Goal: Task Accomplishment & Management: Manage account settings

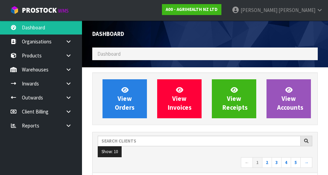
scroll to position [543, 236]
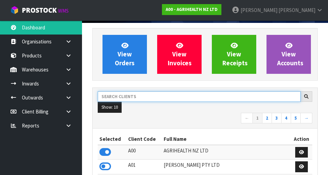
click at [127, 88] on input "text" at bounding box center [199, 96] width 203 height 11
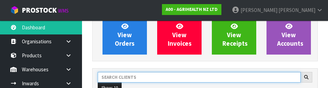
scroll to position [94, 0]
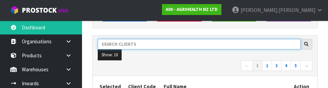
type input "C"
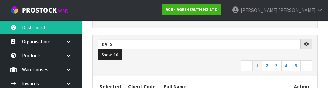
click at [128, 71] on nav "← 1 2 3 4 5 →" at bounding box center [205, 67] width 215 height 12
type input "DATS"
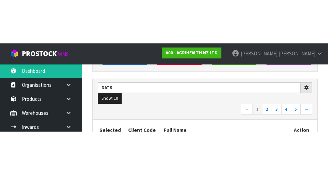
scroll to position [97, 0]
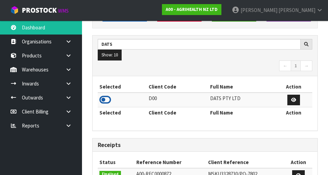
click at [104, 88] on icon at bounding box center [106, 100] width 12 height 10
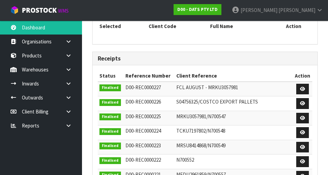
scroll to position [157, 0]
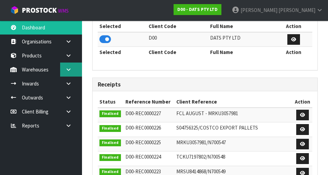
click at [68, 63] on link at bounding box center [71, 70] width 22 height 14
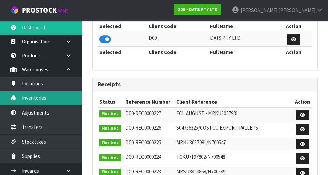
click at [27, 88] on link "Inventories" at bounding box center [41, 98] width 82 height 14
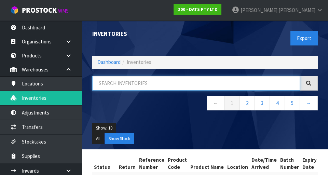
click at [113, 84] on input "text" at bounding box center [196, 83] width 208 height 15
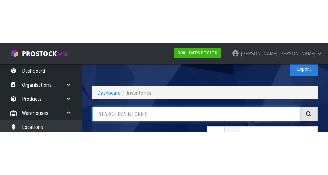
scroll to position [39, 0]
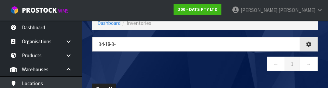
click at [224, 69] on nav "← 1 →" at bounding box center [205, 65] width 226 height 17
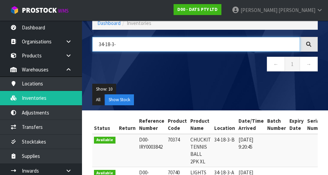
click at [244, 46] on input "34-18-3-" at bounding box center [196, 44] width 208 height 15
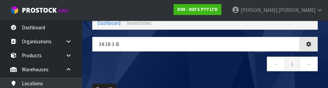
click at [233, 67] on nav "← 1 →" at bounding box center [205, 65] width 226 height 17
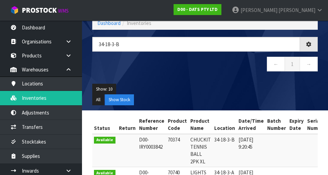
type input "34-18-3-B"
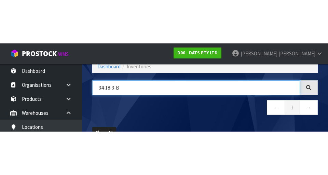
scroll to position [0, 0]
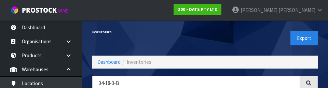
click at [258, 28] on div "Export" at bounding box center [264, 38] width 118 height 35
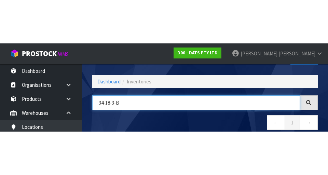
scroll to position [39, 0]
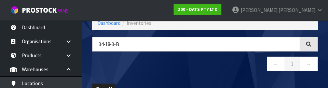
click at [236, 63] on nav "← 1 →" at bounding box center [205, 65] width 226 height 17
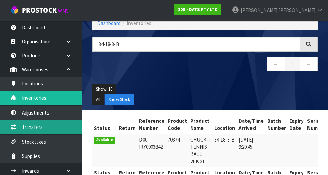
click at [25, 88] on link "Transfers" at bounding box center [41, 127] width 82 height 14
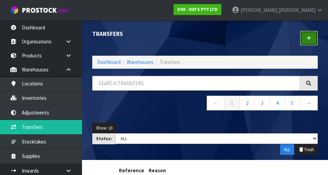
click at [306, 41] on link at bounding box center [309, 38] width 18 height 15
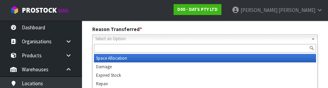
scroll to position [94, 0]
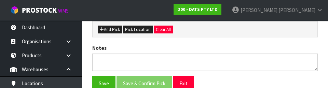
click at [282, 36] on div "Add Pick Pick Location Clear All" at bounding box center [205, 29] width 225 height 15
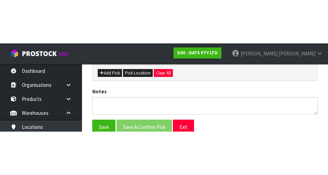
scroll to position [154, 0]
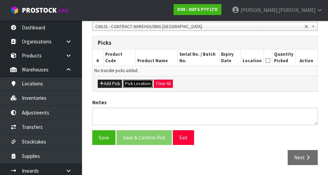
click at [133, 83] on button "Pick Location" at bounding box center [138, 84] width 30 height 8
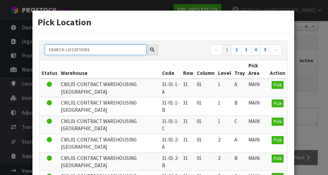
paste input "34-18-3-B"
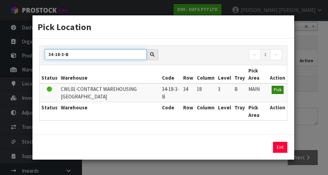
type input "34-18-3-B"
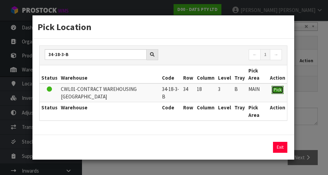
click at [277, 88] on span "Pick" at bounding box center [278, 90] width 8 height 6
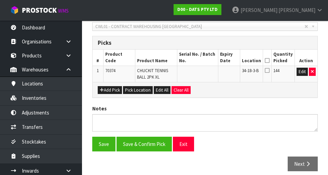
click at [270, 61] on icon at bounding box center [267, 61] width 5 height 0
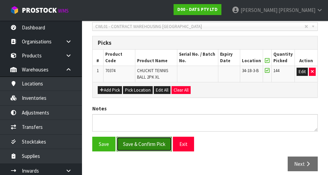
click at [133, 88] on button "Save & Confirm Pick" at bounding box center [144, 144] width 55 height 15
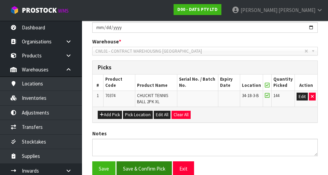
scroll to position [0, 0]
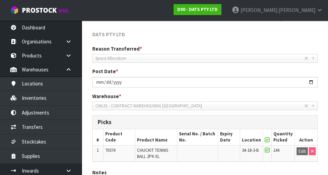
scroll to position [169, 0]
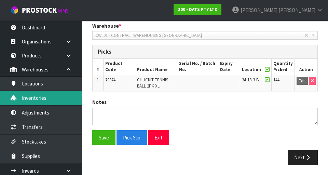
click at [25, 88] on link "Inventories" at bounding box center [41, 98] width 82 height 14
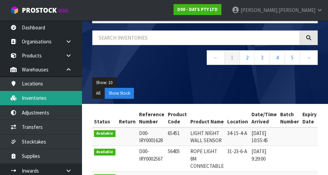
scroll to position [44, 0]
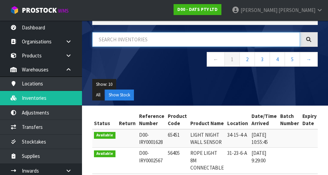
paste input "70374"
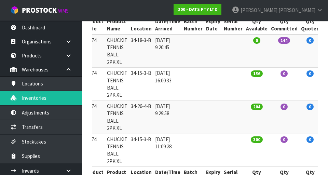
scroll to position [0, 84]
type input "70374"
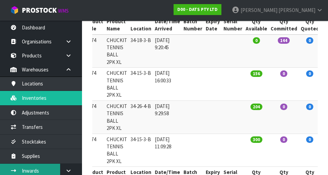
click at [7, 88] on link "Inwards" at bounding box center [41, 171] width 82 height 14
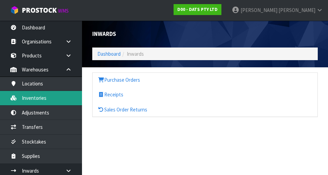
click at [31, 88] on link "Inventories" at bounding box center [41, 98] width 82 height 14
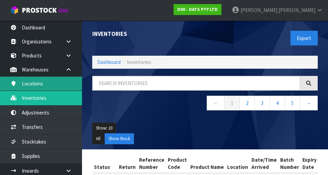
click at [53, 80] on link "Locations" at bounding box center [41, 84] width 82 height 14
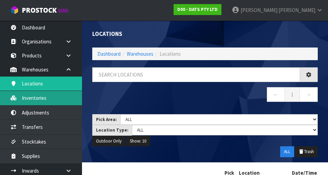
click at [40, 88] on link "Inventories" at bounding box center [41, 98] width 82 height 14
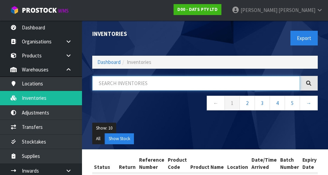
paste input "70374"
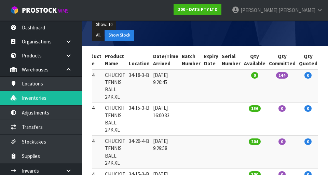
scroll to position [161, 0]
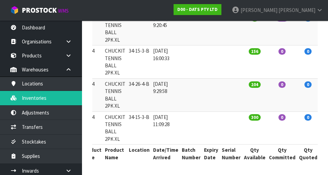
type input "70374"
click at [139, 88] on td "34-26-4-B" at bounding box center [139, 94] width 24 height 33
copy td "34-26-4-B"
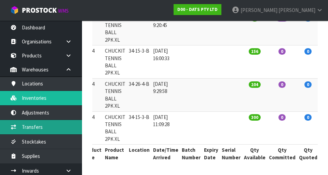
click at [61, 88] on link "Transfers" at bounding box center [41, 127] width 82 height 14
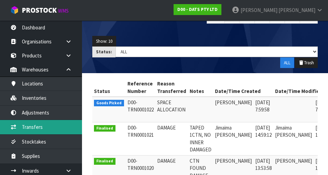
scroll to position [0, 15]
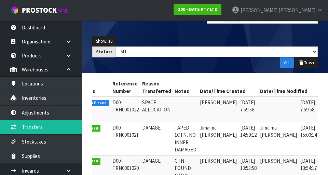
click at [322, 88] on link at bounding box center [328, 104] width 13 height 11
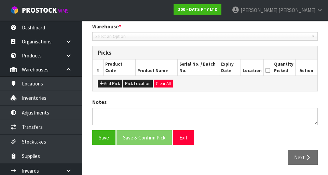
type input "[DATE]"
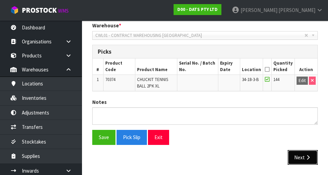
click at [302, 88] on button "Next" at bounding box center [303, 157] width 30 height 15
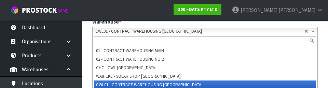
scroll to position [145, 0]
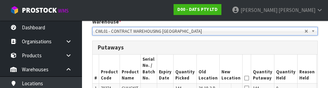
click at [218, 28] on span "CWL01 - CONTRACT WAREHOUSING [GEOGRAPHIC_DATA]" at bounding box center [199, 31] width 209 height 8
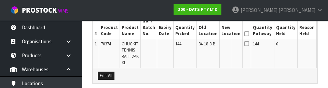
scroll to position [190, 0]
click at [319, 46] on button "Edit" at bounding box center [324, 45] width 11 height 8
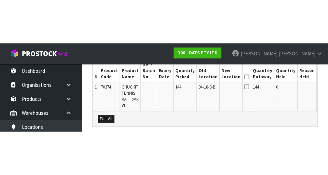
scroll to position [185, 0]
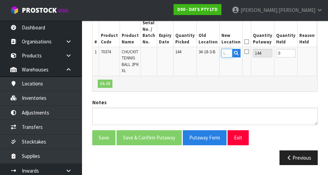
paste input "34-26-4-B"
type input "34-26-4-B"
click at [319, 54] on button "OK" at bounding box center [324, 53] width 10 height 8
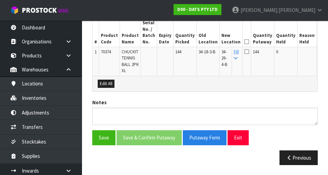
click at [245, 42] on icon at bounding box center [247, 42] width 5 height 0
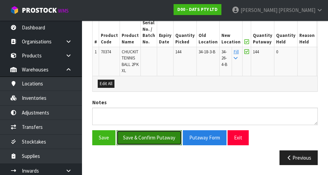
click at [171, 88] on button "Save & Confirm Putaway" at bounding box center [149, 137] width 65 height 15
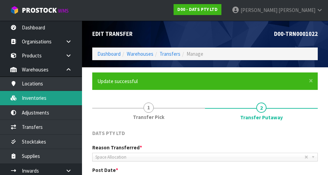
click at [57, 88] on link "Inventories" at bounding box center [41, 98] width 82 height 14
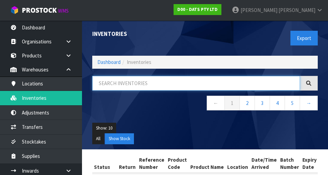
click at [232, 81] on input "text" at bounding box center [196, 83] width 208 height 15
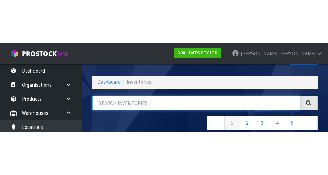
scroll to position [39, 0]
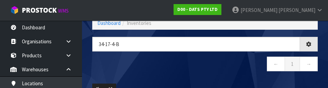
click at [227, 73] on nav "← 1 →" at bounding box center [205, 65] width 226 height 17
type input "34-17-4-B"
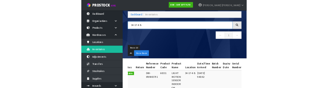
scroll to position [34, 0]
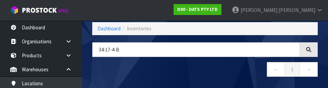
click at [230, 67] on nav "← 1 →" at bounding box center [205, 70] width 226 height 17
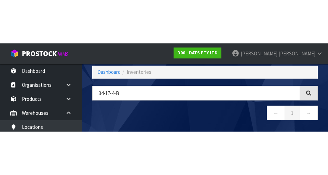
scroll to position [33, 0]
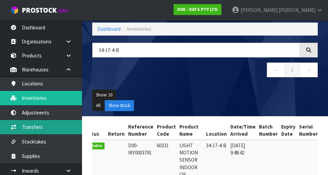
click at [27, 88] on link "Transfers" at bounding box center [41, 127] width 82 height 14
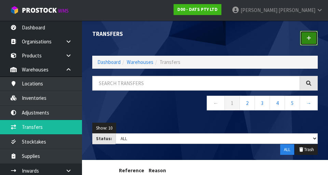
click at [309, 38] on icon at bounding box center [309, 38] width 5 height 5
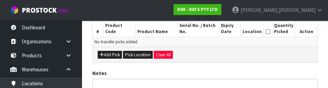
scroll to position [180, 0]
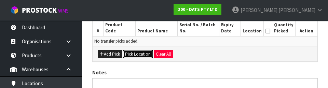
click at [136, 53] on button "Pick Location" at bounding box center [138, 54] width 30 height 8
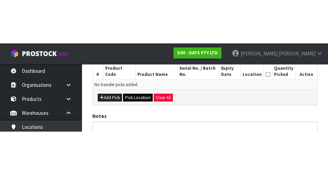
scroll to position [154, 0]
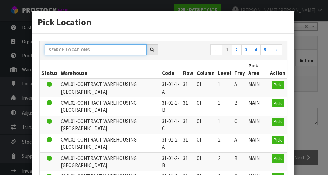
paste input "34-17-4-B"
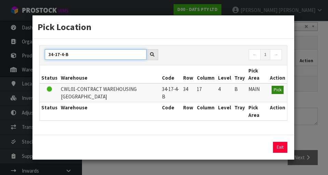
type input "34-17-4-B"
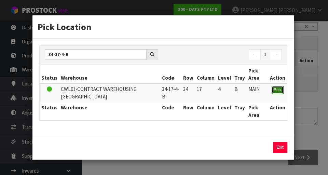
click at [275, 88] on span "Pick" at bounding box center [278, 90] width 8 height 6
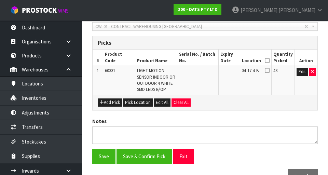
click at [270, 61] on icon at bounding box center [267, 61] width 5 height 0
click at [104, 88] on button "Save" at bounding box center [103, 156] width 23 height 15
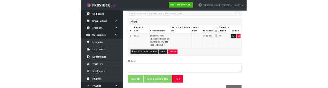
scroll to position [0, 0]
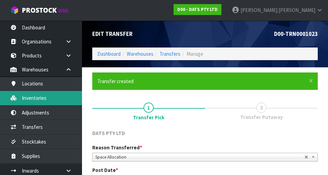
click at [27, 88] on link "Inventories" at bounding box center [41, 98] width 82 height 14
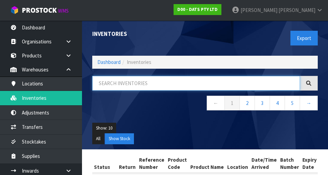
click at [240, 80] on input "text" at bounding box center [196, 83] width 208 height 15
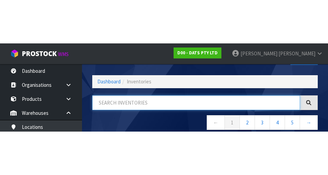
scroll to position [39, 0]
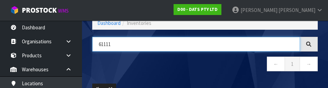
type input "61111"
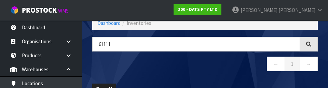
click at [101, 64] on nav "← 1 →" at bounding box center [205, 65] width 226 height 17
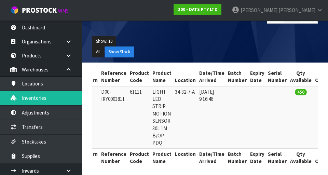
scroll to position [86, 0]
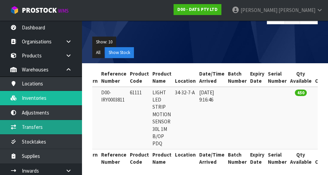
click at [27, 88] on link "Transfers" at bounding box center [41, 127] width 82 height 14
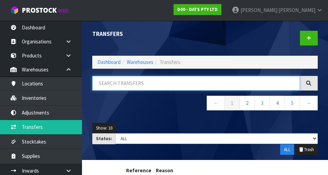
click at [249, 81] on input "text" at bounding box center [196, 83] width 208 height 15
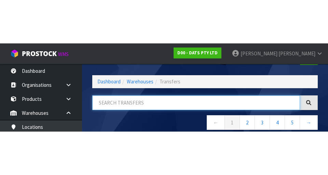
scroll to position [39, 0]
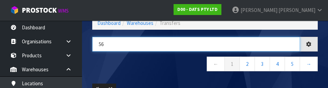
type input "5"
type input "61111"
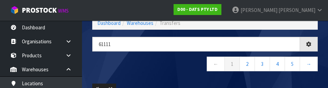
click at [103, 59] on nav "← 1 2 3 4 5 →" at bounding box center [205, 65] width 226 height 17
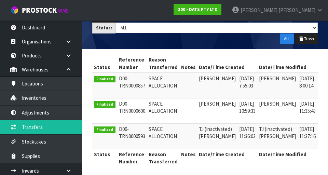
scroll to position [116, 0]
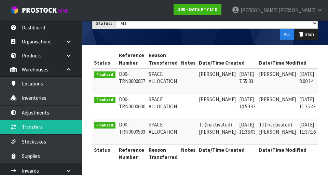
click at [303, 76] on td "[DATE] 8:00:14" at bounding box center [308, 81] width 20 height 26
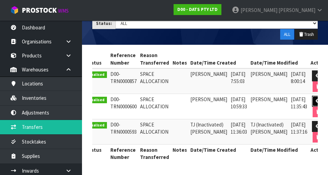
click at [316, 88] on icon at bounding box center [318, 101] width 5 height 4
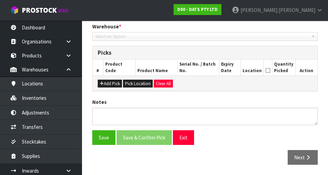
type input "[DATE]"
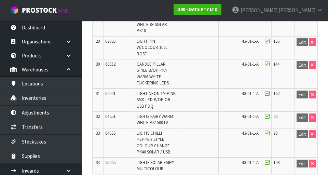
scroll to position [935, 0]
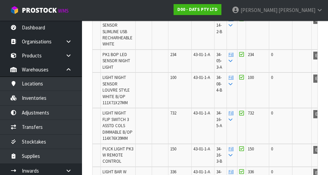
scroll to position [364, 0]
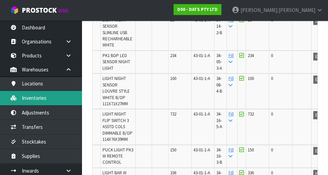
click at [30, 88] on link "Inventories" at bounding box center [41, 98] width 82 height 14
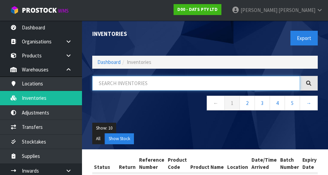
click at [248, 81] on input "text" at bounding box center [196, 83] width 208 height 15
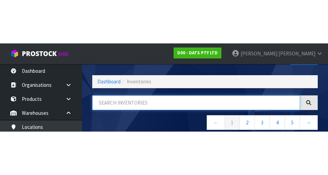
scroll to position [39, 0]
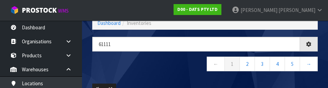
click at [105, 66] on nav "← 1 2 3 4 5 →" at bounding box center [205, 65] width 226 height 17
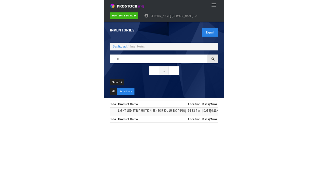
scroll to position [0, 119]
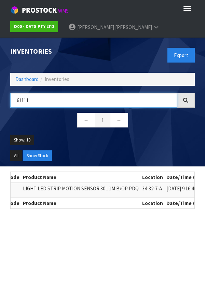
click at [141, 88] on input "61111" at bounding box center [93, 100] width 167 height 15
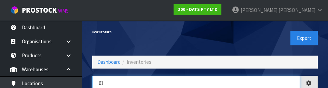
type input "6"
paste input "34-17-4-B"
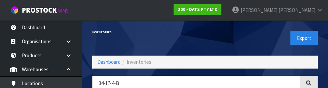
click at [248, 40] on div "Export" at bounding box center [264, 38] width 118 height 35
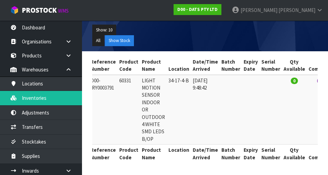
scroll to position [0, 0]
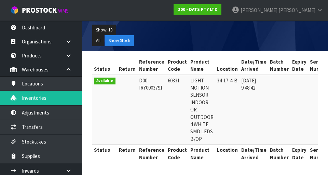
copy td "60331"
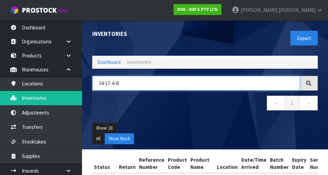
click at [252, 88] on input "34-17-4-B" at bounding box center [196, 83] width 208 height 15
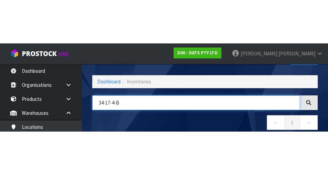
scroll to position [39, 0]
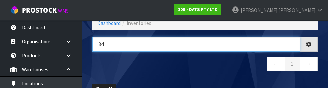
type input "3"
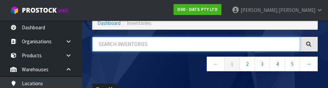
paste input "60331"
type input "60331"
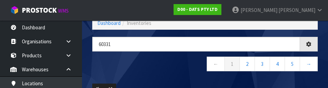
click at [111, 66] on nav "← 1 2 3 4 5 →" at bounding box center [205, 65] width 226 height 17
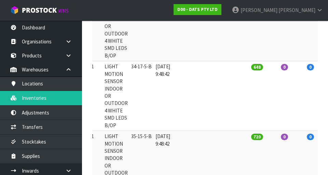
scroll to position [0, 79]
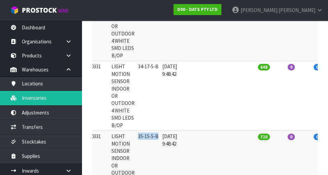
copy td "35-15-5-B"
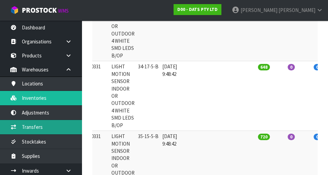
click at [36, 88] on link "Transfers" at bounding box center [41, 127] width 82 height 14
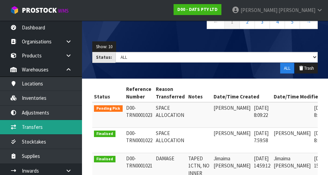
scroll to position [0, 14]
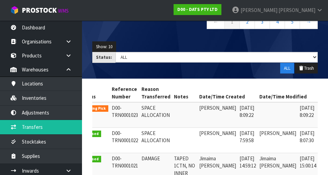
click at [321, 88] on link at bounding box center [327, 109] width 13 height 11
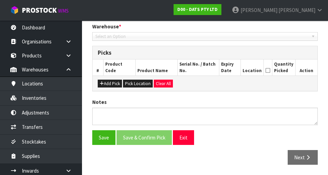
type input "[DATE]"
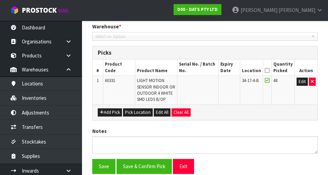
scroll to position [172, 0]
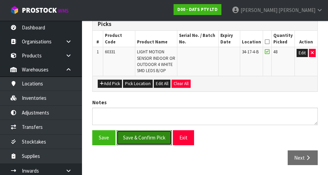
click at [139, 88] on button "Save & Confirm Pick" at bounding box center [144, 137] width 55 height 15
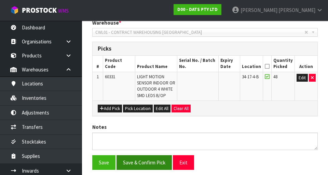
scroll to position [0, 0]
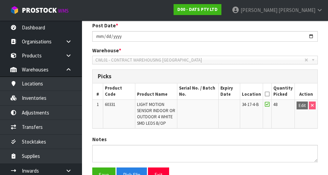
click at [188, 88] on div "Notes" at bounding box center [205, 149] width 236 height 26
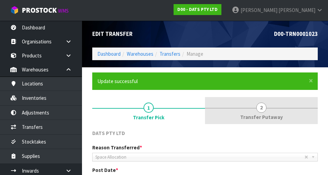
click at [256, 88] on span "Transfer Putaway" at bounding box center [261, 117] width 43 height 7
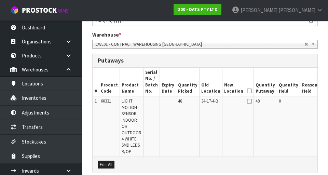
scroll to position [162, 0]
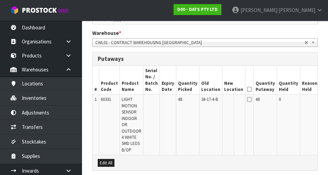
click at [321, 88] on button "Edit" at bounding box center [326, 100] width 11 height 8
paste input "35-15-5-B"
type input "35-15-5-B"
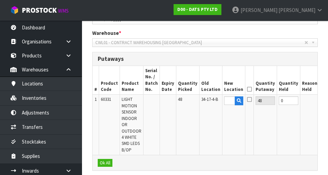
click at [321, 88] on button "OK" at bounding box center [326, 100] width 10 height 8
click at [247, 88] on icon at bounding box center [249, 89] width 5 height 0
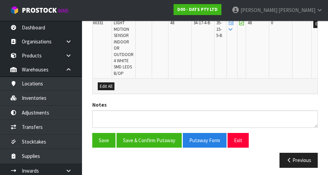
scroll to position [241, 0]
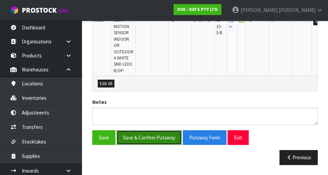
click at [136, 88] on button "Save & Confirm Putaway" at bounding box center [149, 137] width 65 height 15
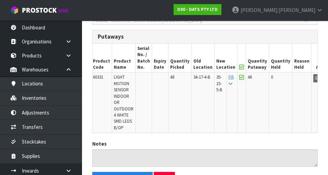
scroll to position [186, 0]
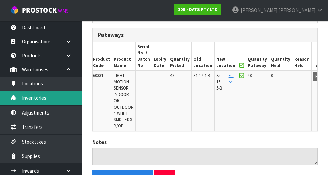
click at [30, 88] on link "Inventories" at bounding box center [41, 98] width 82 height 14
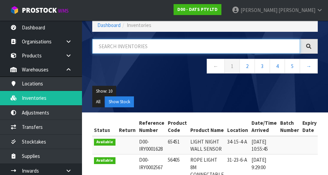
click at [110, 44] on input "text" at bounding box center [196, 46] width 208 height 15
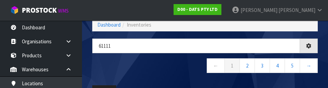
click at [110, 68] on nav "← 1 2 3 4 5 →" at bounding box center [205, 66] width 226 height 17
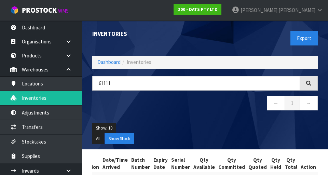
scroll to position [0, 120]
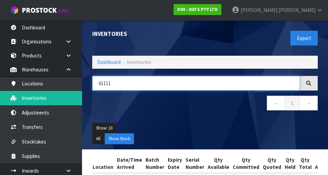
click at [249, 82] on input "61111" at bounding box center [196, 83] width 208 height 15
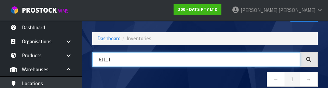
scroll to position [39, 0]
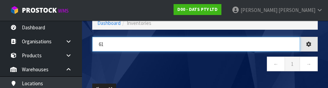
type input "6"
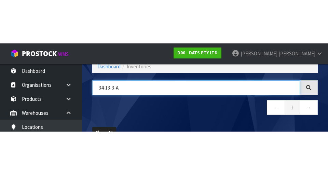
scroll to position [0, 120]
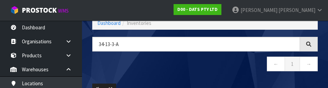
click at [229, 76] on div "34-13-3-A ← 1 →" at bounding box center [205, 58] width 236 height 42
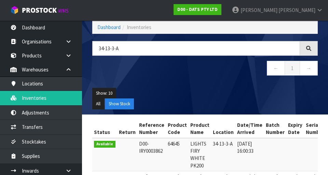
scroll to position [62, 0]
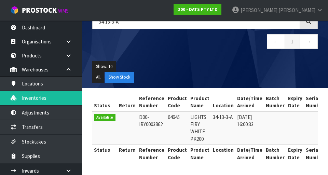
copy td "64645"
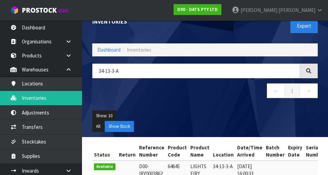
scroll to position [11, 0]
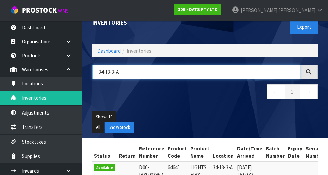
click at [242, 74] on input "34-13-3-A" at bounding box center [196, 72] width 208 height 15
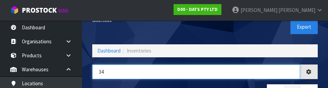
type input "3"
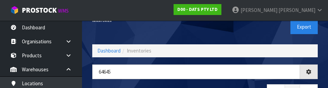
click at [108, 29] on div "Inventories" at bounding box center [146, 21] width 118 height 24
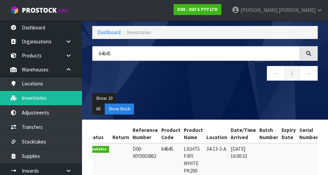
scroll to position [29, 0]
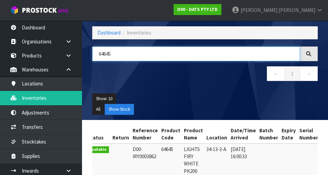
click at [117, 55] on input "64645" at bounding box center [196, 54] width 208 height 15
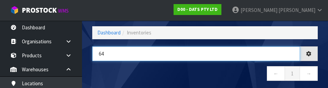
type input "6"
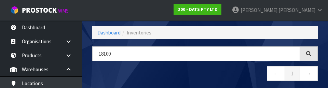
click at [220, 77] on nav "← 1 →" at bounding box center [205, 74] width 226 height 17
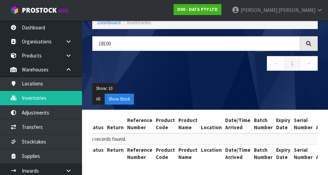
scroll to position [0, 0]
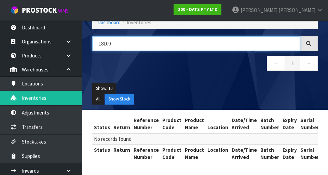
click at [249, 45] on input "18100" at bounding box center [196, 43] width 208 height 15
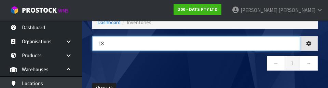
type input "1"
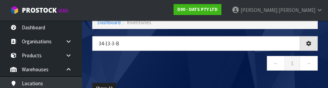
click at [184, 65] on nav "← 1 →" at bounding box center [205, 64] width 226 height 17
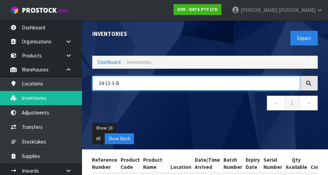
click at [128, 86] on input "34-13-3-B" at bounding box center [196, 83] width 208 height 15
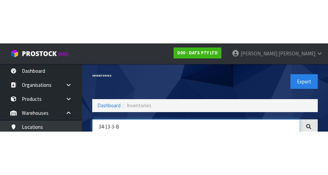
scroll to position [39, 0]
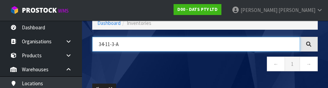
type input "34-11-3-A"
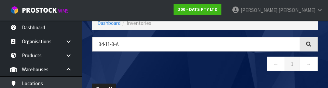
click at [227, 72] on nav "← 1 →" at bounding box center [205, 65] width 226 height 17
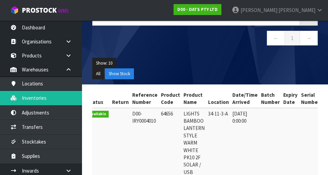
scroll to position [0, 0]
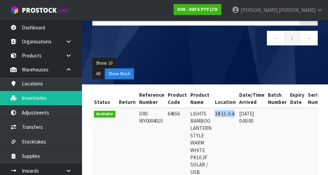
copy td "34-11-3-A"
click at [261, 73] on ul "All Show Stock" at bounding box center [205, 73] width 226 height 11
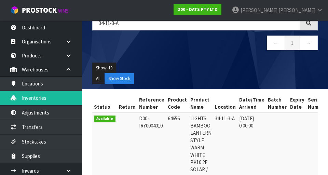
copy td "64656"
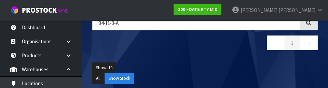
click at [127, 50] on nav "← 1 →" at bounding box center [205, 44] width 226 height 17
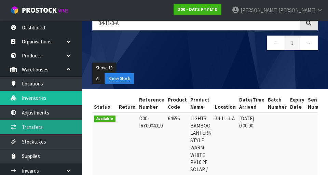
click at [29, 88] on link "Transfers" at bounding box center [41, 127] width 82 height 14
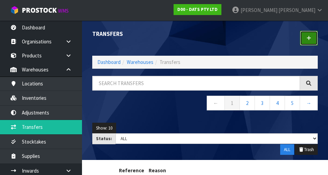
click at [307, 40] on link at bounding box center [309, 38] width 18 height 15
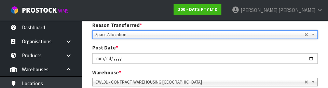
click at [109, 23] on label "Reason Transferred *" at bounding box center [117, 25] width 50 height 7
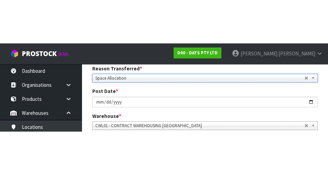
scroll to position [97, 0]
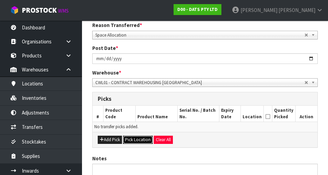
click at [134, 88] on button "Pick Location" at bounding box center [138, 140] width 30 height 8
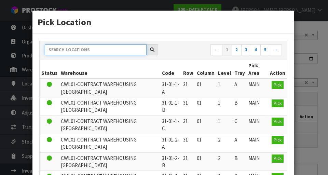
paste input "34-11-3-A"
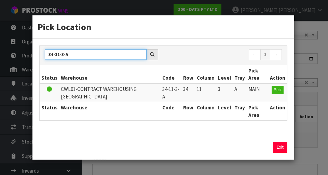
type input "34-11-3-A"
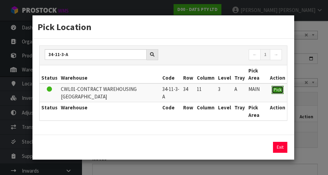
click at [279, 88] on span "Pick" at bounding box center [278, 90] width 8 height 6
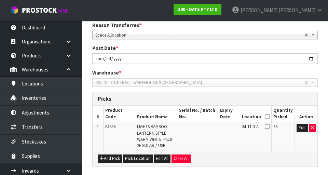
click at [270, 88] on icon at bounding box center [267, 117] width 5 height 0
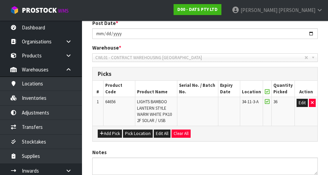
scroll to position [172, 0]
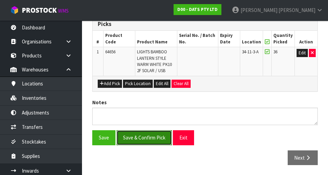
click at [138, 88] on button "Save & Confirm Pick" at bounding box center [144, 137] width 55 height 15
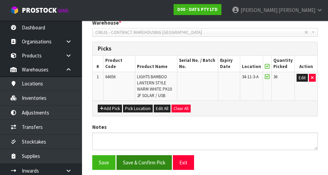
scroll to position [0, 0]
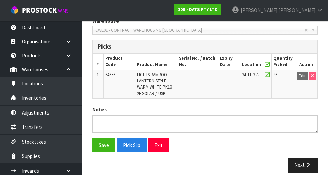
scroll to position [182, 0]
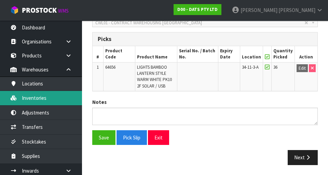
click at [28, 88] on link "Inventories" at bounding box center [41, 98] width 82 height 14
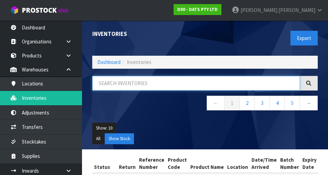
paste input "64656"
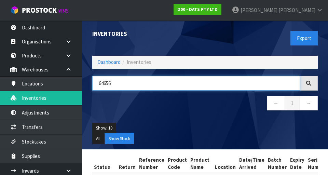
type input "64656"
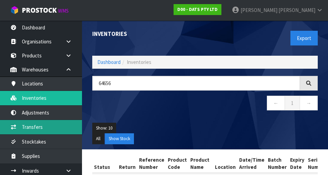
click at [30, 88] on link "Transfers" at bounding box center [41, 127] width 82 height 14
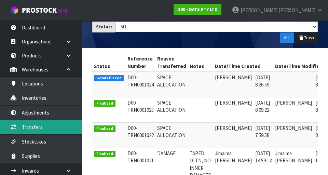
scroll to position [0, 15]
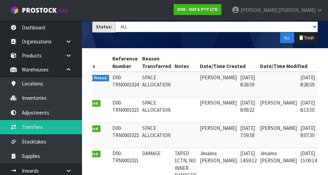
click at [322, 80] on link at bounding box center [328, 79] width 13 height 11
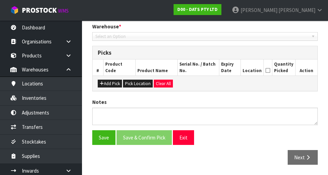
type input "[DATE]"
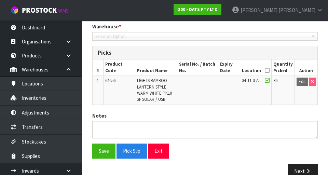
scroll to position [157, 0]
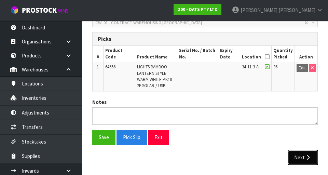
click at [299, 88] on button "Next" at bounding box center [303, 157] width 30 height 15
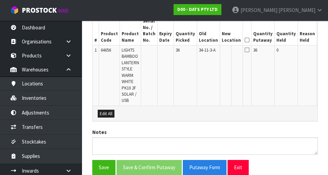
scroll to position [187, 0]
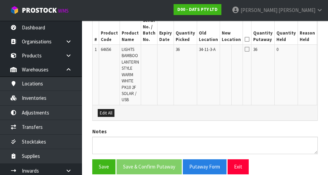
click at [319, 52] on button "Edit" at bounding box center [324, 51] width 11 height 8
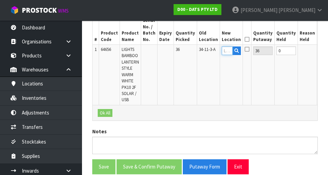
click at [222, 47] on input "text" at bounding box center [227, 51] width 11 height 9
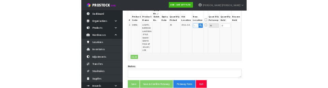
scroll to position [184, 0]
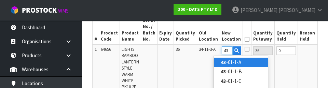
type input "4"
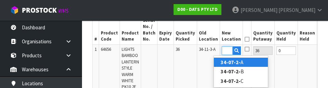
type input "34-07-2-A"
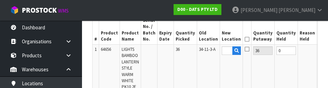
click at [319, 53] on button "OK" at bounding box center [324, 51] width 10 height 8
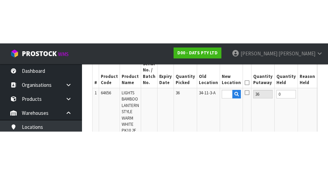
scroll to position [187, 0]
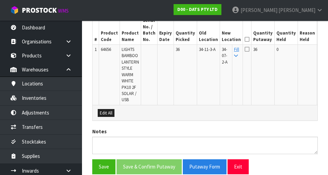
click at [245, 39] on icon at bounding box center [247, 39] width 5 height 0
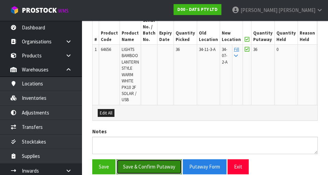
click at [144, 88] on button "Save & Confirm Putaway" at bounding box center [149, 166] width 65 height 15
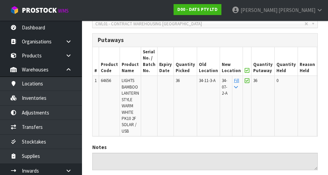
scroll to position [181, 0]
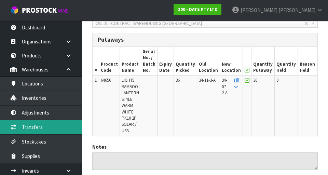
click at [28, 88] on link "Transfers" at bounding box center [41, 127] width 82 height 14
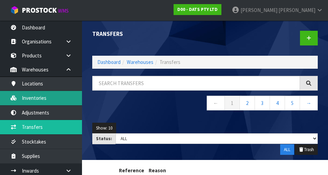
click at [31, 88] on link "Inventories" at bounding box center [41, 98] width 82 height 14
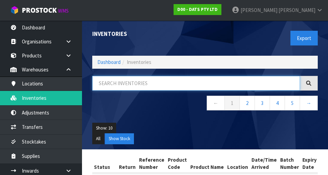
click at [254, 80] on input "text" at bounding box center [196, 83] width 208 height 15
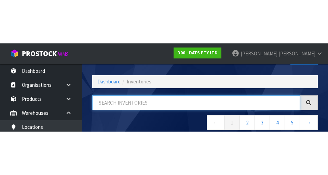
scroll to position [39, 0]
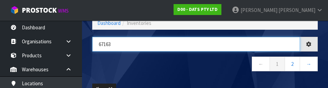
type input "67163"
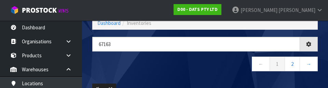
click at [111, 64] on nav "← 1 2 →" at bounding box center [205, 65] width 226 height 17
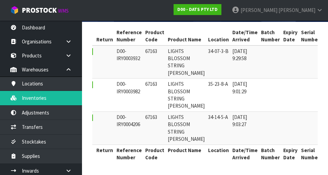
scroll to position [0, 21]
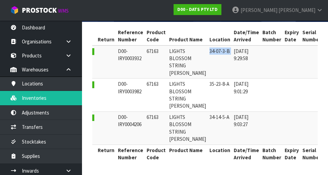
copy tr "34-07-3-B"
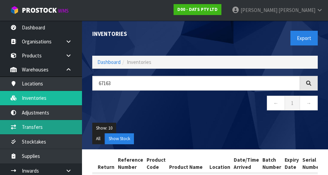
click at [27, 88] on link "Transfers" at bounding box center [41, 127] width 82 height 14
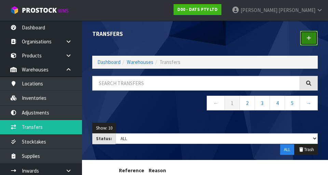
click at [313, 36] on link at bounding box center [309, 38] width 18 height 15
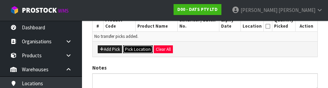
click at [130, 49] on button "Pick Location" at bounding box center [138, 49] width 30 height 8
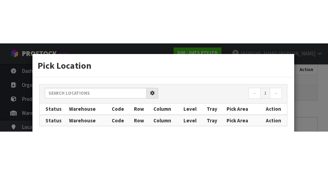
scroll to position [154, 0]
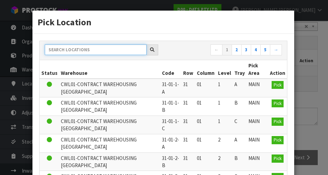
paste input "34-07-3-B"
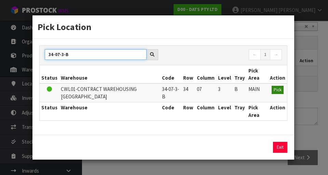
type input "34-07-3-B"
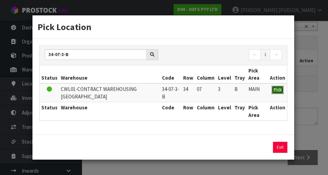
click at [274, 88] on button "Pick" at bounding box center [278, 90] width 12 height 8
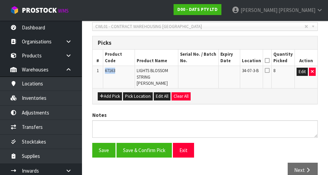
copy span "67163"
click at [97, 88] on button "Save" at bounding box center [103, 150] width 23 height 15
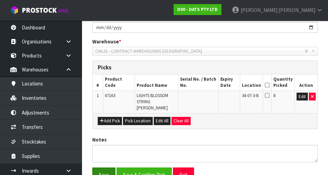
scroll to position [0, 0]
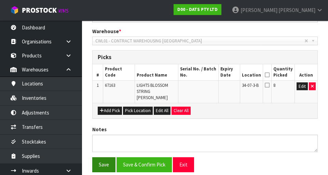
scroll to position [185, 0]
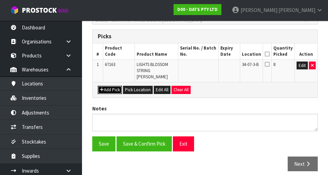
click at [109, 86] on button "Add Pick" at bounding box center [110, 90] width 24 height 8
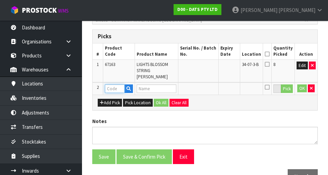
paste input "67163"
type input "67163"
type input "LIGHTS BLOSSOM STRING [PERSON_NAME]"
type input "67163"
click at [285, 84] on button "Pick" at bounding box center [287, 88] width 12 height 9
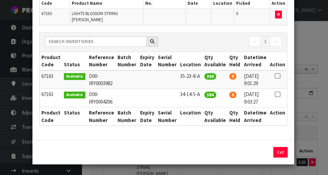
scroll to position [52, 0]
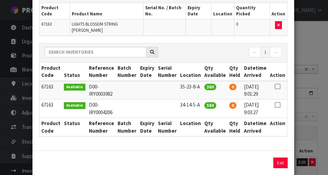
copy td "35-23-8-A"
click at [303, 88] on div "Pick Line Picks Product Code Product Name Serial No. / Batch No. Expiry Date Lo…" at bounding box center [164, 87] width 328 height 175
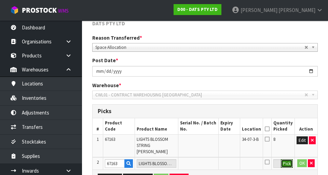
scroll to position [135, 0]
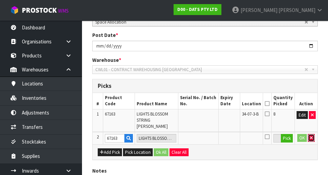
click at [312, 88] on icon "button" at bounding box center [311, 138] width 3 height 4
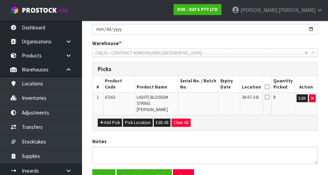
scroll to position [154, 0]
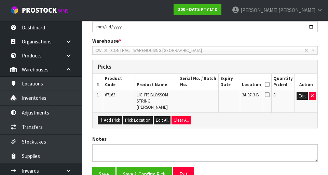
click at [267, 84] on icon at bounding box center [267, 84] width 5 height 0
click at [137, 88] on button "Save & Confirm Pick" at bounding box center [144, 174] width 55 height 15
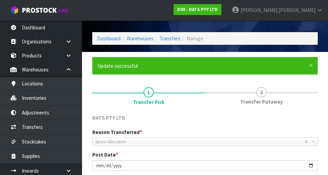
scroll to position [18, 0]
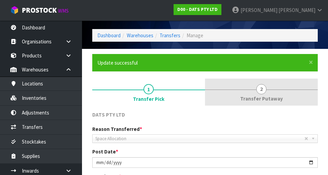
click at [263, 88] on span "2" at bounding box center [262, 89] width 10 height 10
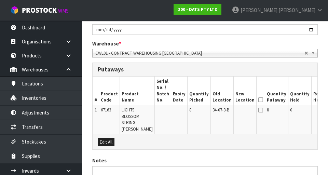
scroll to position [152, 0]
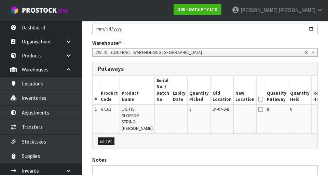
paste input "35-23-8-A"
type input "35-23-8-A"
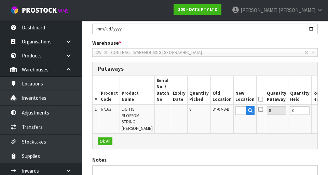
click at [259, 88] on icon at bounding box center [261, 99] width 5 height 0
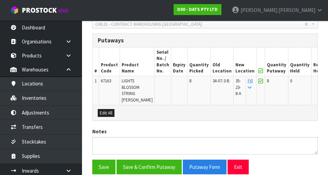
scroll to position [210, 0]
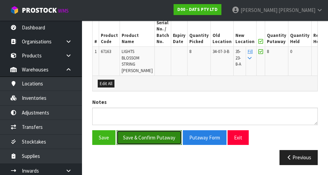
click at [138, 88] on button "Save & Confirm Putaway" at bounding box center [149, 137] width 65 height 15
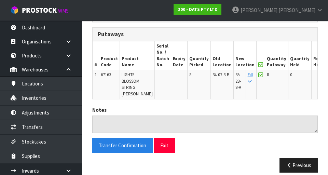
scroll to position [195, 0]
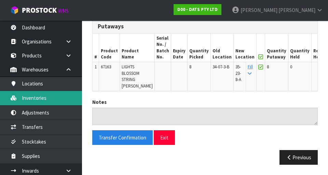
click at [30, 88] on link "Inventories" at bounding box center [41, 98] width 82 height 14
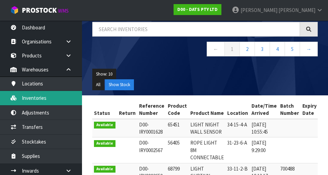
scroll to position [53, 0]
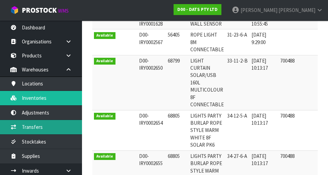
click at [32, 88] on link "Transfers" at bounding box center [41, 127] width 82 height 14
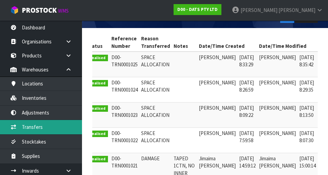
scroll to position [132, 0]
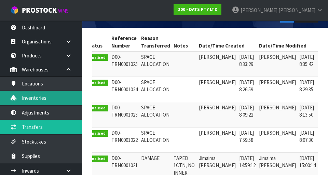
click at [34, 88] on link "Inventories" at bounding box center [41, 98] width 82 height 14
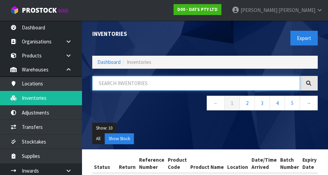
click at [252, 82] on input "text" at bounding box center [196, 83] width 208 height 15
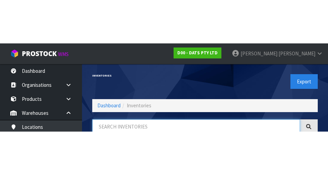
scroll to position [39, 0]
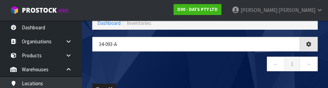
click at [232, 72] on nav "← 1 →" at bounding box center [205, 65] width 226 height 17
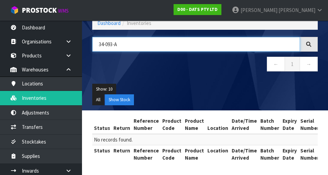
click at [110, 45] on input "34-093-A" at bounding box center [196, 44] width 208 height 15
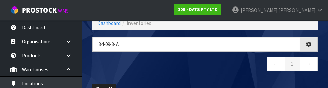
click at [227, 66] on nav "← 1 →" at bounding box center [205, 65] width 226 height 17
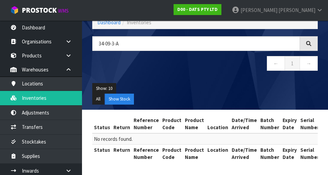
scroll to position [0, 0]
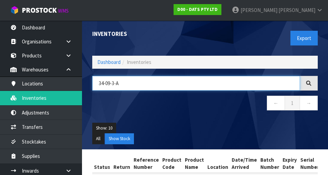
click at [247, 83] on input "34-09-3-A" at bounding box center [196, 83] width 208 height 15
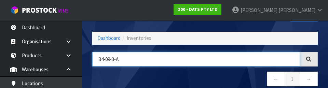
scroll to position [39, 0]
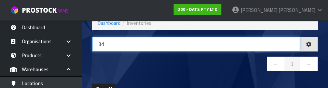
type input "3"
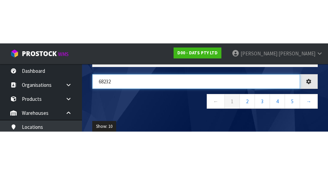
scroll to position [45, 0]
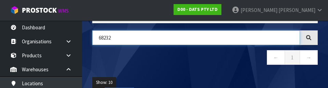
type input "68232"
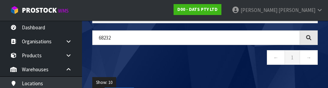
click at [105, 65] on nav "← 1 →" at bounding box center [205, 58] width 226 height 17
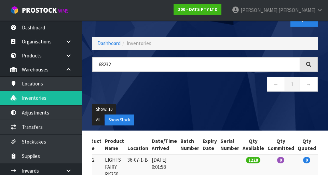
scroll to position [15, 0]
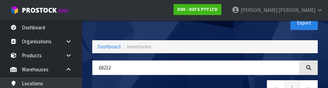
click at [268, 25] on div "Export" at bounding box center [264, 22] width 118 height 35
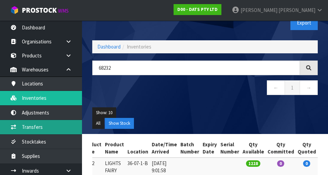
click at [28, 88] on link "Transfers" at bounding box center [41, 127] width 82 height 14
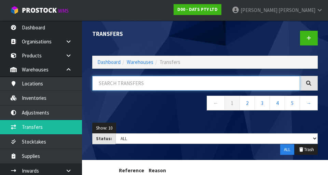
paste input "68232"
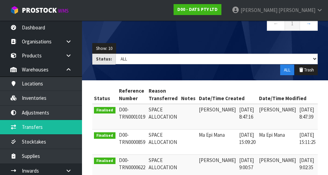
scroll to position [88, 0]
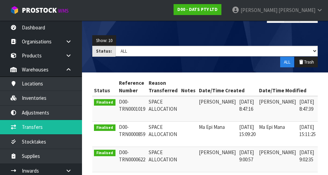
type input "68232"
click at [321, 88] on link at bounding box center [327, 103] width 13 height 11
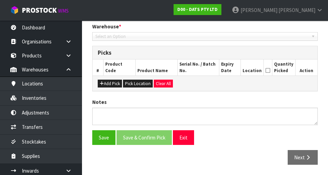
type input "[DATE]"
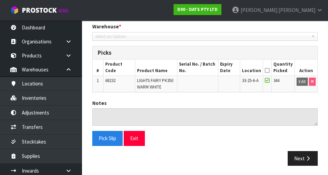
scroll to position [145, 0]
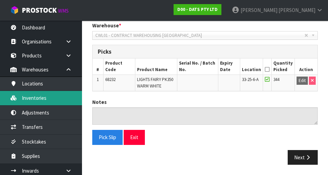
click at [28, 88] on link "Inventories" at bounding box center [41, 98] width 82 height 14
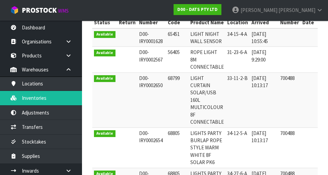
click at [30, 88] on div "Inventories Export Dashboard Inventories ← 1 2 3 4 5 → Show: 10 5 10 25 50 All …" at bounding box center [164, 129] width 328 height 549
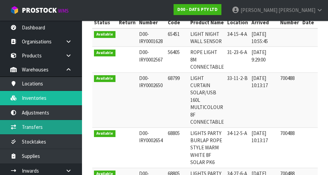
click at [29, 88] on link "Transfers" at bounding box center [41, 127] width 82 height 14
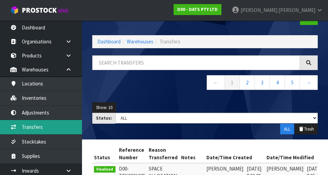
scroll to position [20, 0]
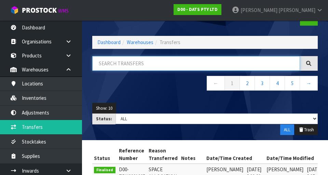
click at [113, 61] on input "text" at bounding box center [196, 63] width 208 height 15
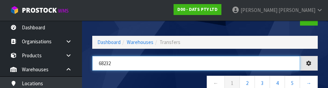
type input "68232"
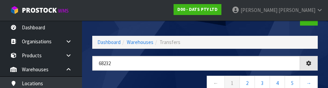
click at [101, 78] on nav "← 1 2 3 4 5 →" at bounding box center [205, 84] width 226 height 17
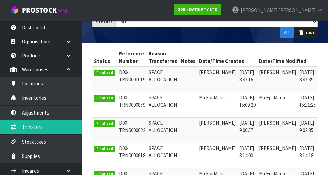
scroll to position [116, 0]
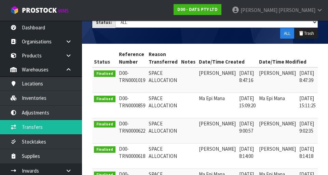
click at [321, 75] on link at bounding box center [327, 74] width 13 height 11
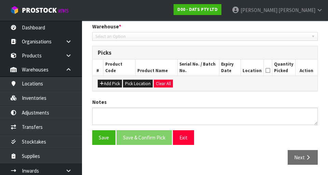
type input "[DATE]"
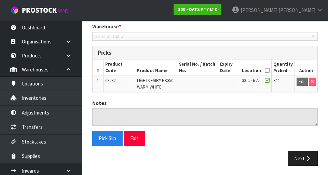
scroll to position [145, 0]
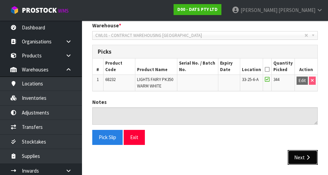
click at [304, 88] on button "Next" at bounding box center [303, 157] width 30 height 15
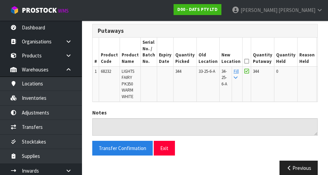
scroll to position [176, 0]
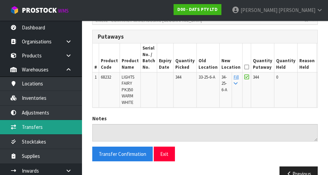
click at [27, 88] on link "Transfers" at bounding box center [41, 127] width 82 height 14
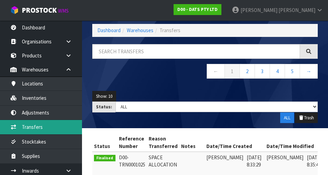
scroll to position [29, 0]
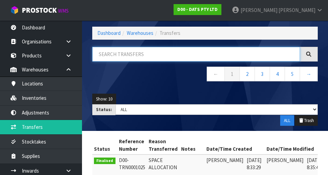
paste input "68232"
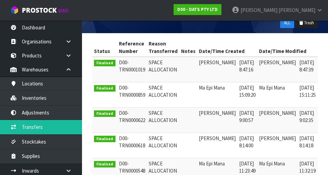
scroll to position [127, 0]
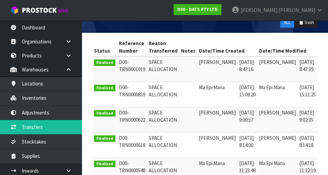
type input "68232"
click at [321, 87] on link at bounding box center [327, 89] width 13 height 11
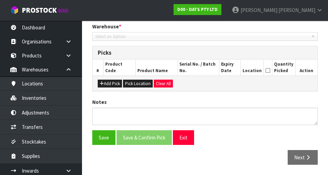
type input "[DATE]"
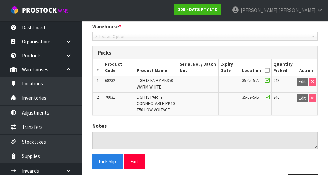
scroll to position [168, 0]
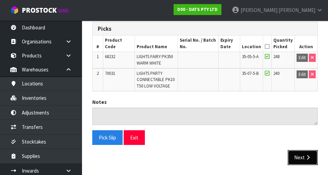
click at [308, 88] on icon "button" at bounding box center [308, 157] width 6 height 5
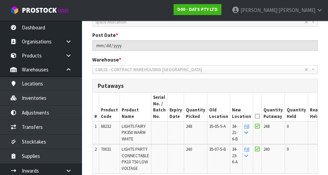
scroll to position [116, 0]
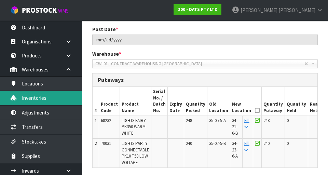
click at [28, 88] on link "Inventories" at bounding box center [41, 98] width 82 height 14
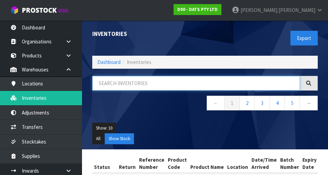
paste input "68232"
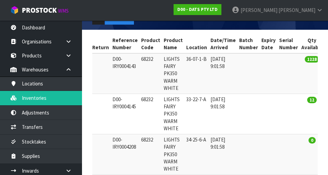
scroll to position [0, 23]
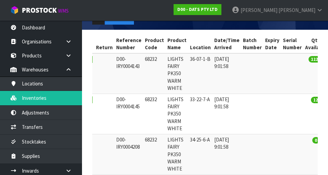
type input "68232"
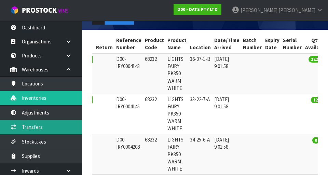
click at [33, 88] on link "Transfers" at bounding box center [41, 127] width 82 height 14
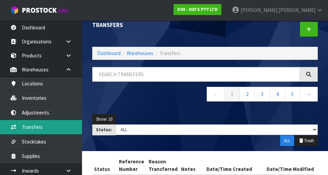
scroll to position [9, 0]
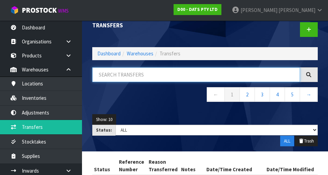
paste input "68232"
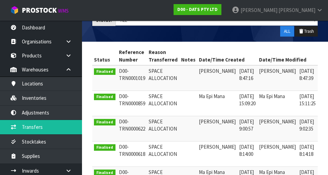
scroll to position [119, 0]
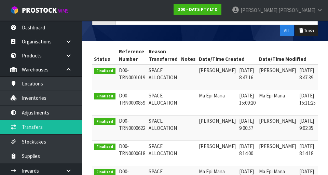
type input "68232"
click at [321, 67] on link at bounding box center [327, 72] width 13 height 11
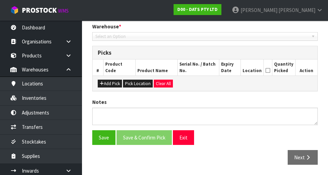
type input "[DATE]"
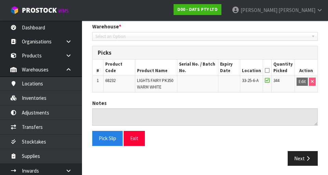
scroll to position [145, 0]
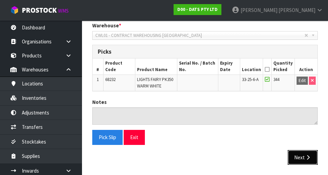
click at [303, 88] on button "Next" at bounding box center [303, 157] width 30 height 15
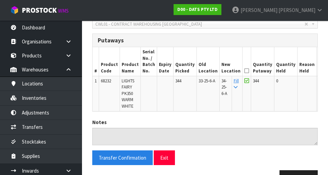
scroll to position [157, 0]
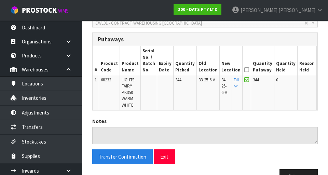
click at [301, 88] on div "Transfer Confirmation Exit Previous" at bounding box center [205, 169] width 236 height 40
click at [300, 88] on button "Previous" at bounding box center [299, 176] width 38 height 15
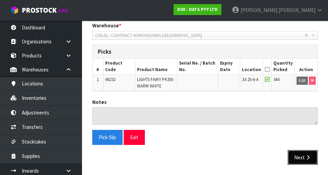
click at [302, 88] on button "Next" at bounding box center [303, 157] width 30 height 15
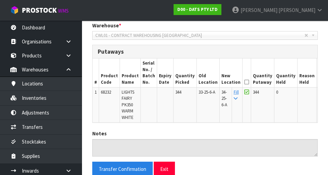
scroll to position [0, 0]
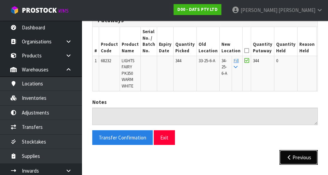
click at [297, 88] on button "Previous" at bounding box center [299, 157] width 38 height 15
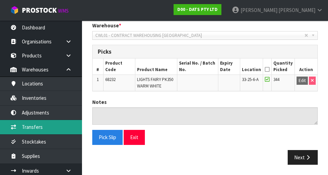
click at [30, 88] on link "Transfers" at bounding box center [41, 127] width 82 height 14
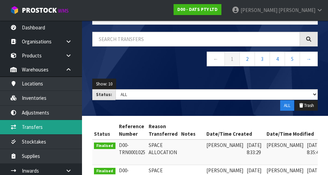
scroll to position [44, 0]
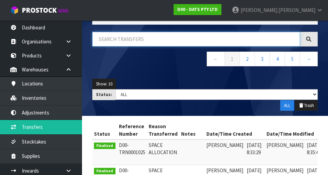
paste input "68232"
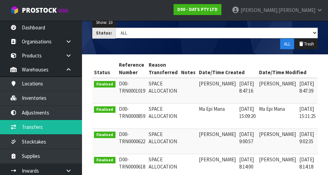
scroll to position [108, 0]
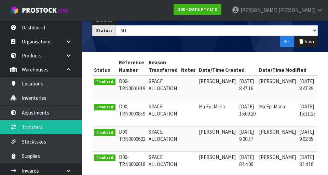
type input "68232"
click at [321, 88] on link at bounding box center [327, 108] width 13 height 11
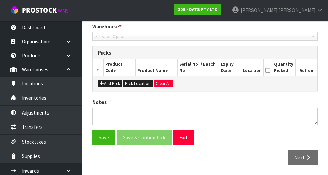
type input "[DATE]"
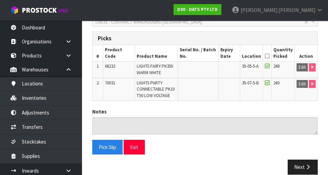
scroll to position [168, 0]
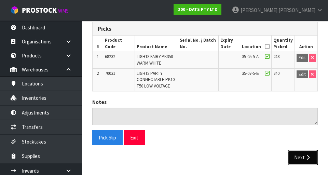
click at [305, 88] on button "Next" at bounding box center [303, 157] width 30 height 15
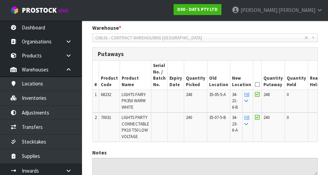
scroll to position [145, 0]
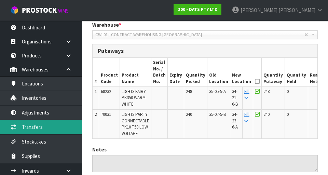
click at [28, 88] on link "Transfers" at bounding box center [41, 127] width 82 height 14
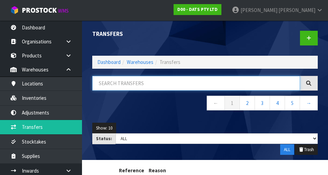
paste input "68232"
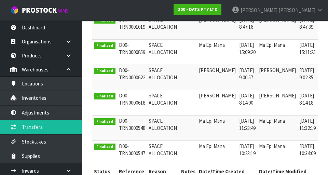
scroll to position [171, 0]
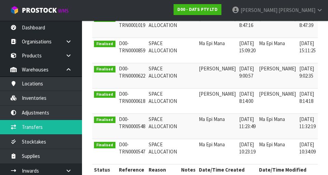
type input "68232"
click at [325, 69] on icon at bounding box center [327, 70] width 5 height 4
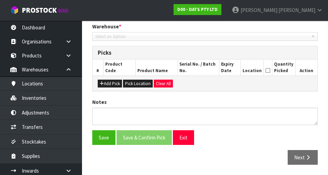
type input "[DATE]"
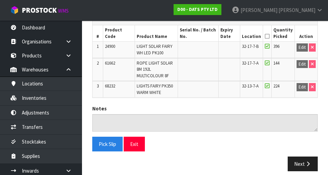
scroll to position [176, 0]
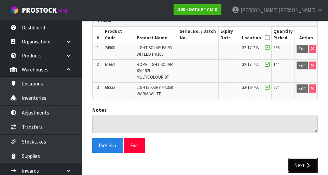
click at [305, 88] on button "Next" at bounding box center [303, 165] width 30 height 15
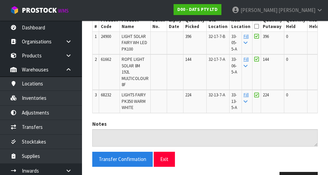
scroll to position [200, 0]
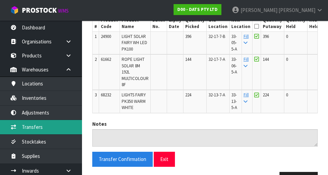
click at [26, 88] on link "Transfers" at bounding box center [41, 127] width 82 height 14
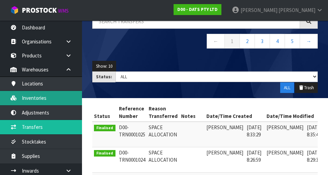
click at [28, 88] on link "Inventories" at bounding box center [41, 98] width 82 height 14
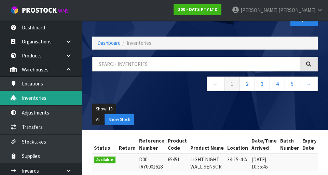
scroll to position [18, 0]
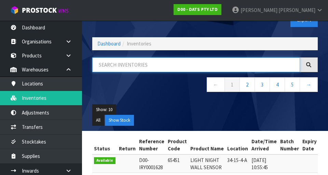
paste input "68232"
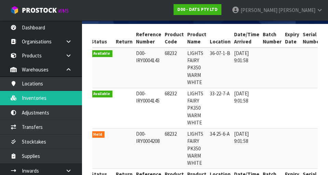
scroll to position [0, 0]
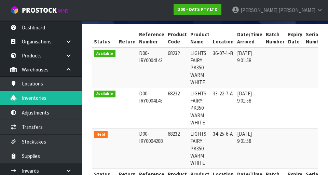
type input "68232"
copy td "D00-IRY0004145"
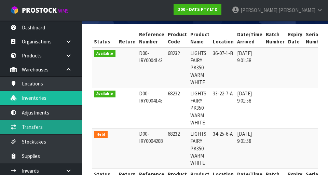
click at [31, 88] on link "Transfers" at bounding box center [41, 127] width 82 height 14
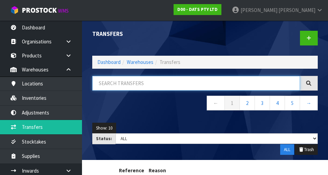
paste input "D00-IRY0004145"
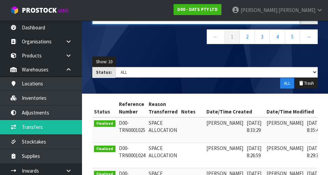
scroll to position [51, 0]
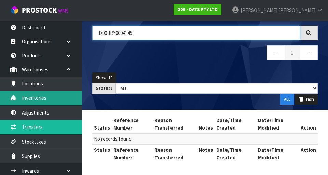
type input "D00-IRY0004145"
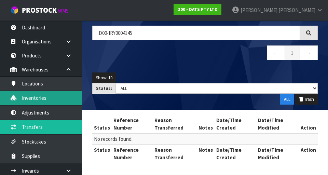
click at [28, 88] on link "Inventories" at bounding box center [41, 98] width 82 height 14
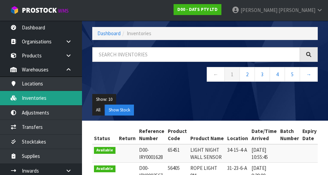
scroll to position [51, 0]
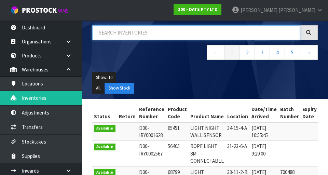
click at [114, 30] on input "text" at bounding box center [196, 32] width 208 height 15
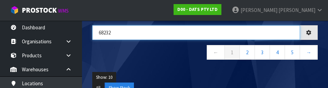
type input "68232"
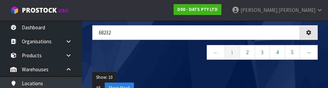
click at [122, 55] on nav "← 1 2 3 4 5 →" at bounding box center [205, 53] width 226 height 17
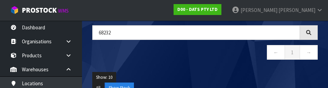
click at [130, 61] on nav "← 1 →" at bounding box center [205, 53] width 226 height 17
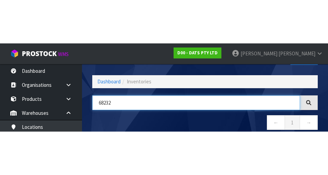
scroll to position [39, 0]
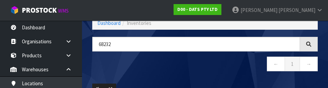
click at [196, 64] on nav "← 1 →" at bounding box center [205, 65] width 226 height 17
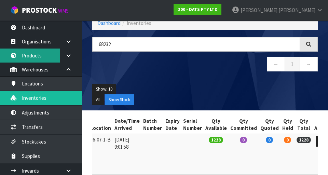
click at [41, 54] on link "Products" at bounding box center [41, 56] width 82 height 14
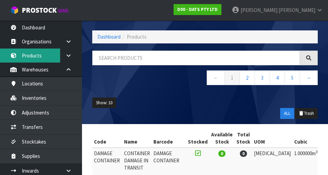
scroll to position [25, 0]
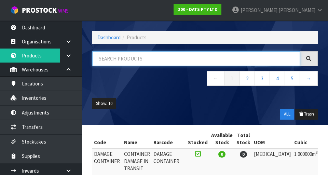
paste input "68232"
type input "68232"
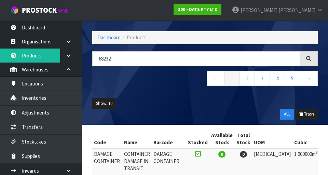
click at [154, 88] on ul "Show: 10 5 10 25 50" at bounding box center [205, 103] width 226 height 11
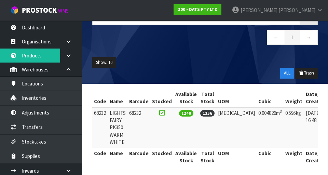
scroll to position [0, 30]
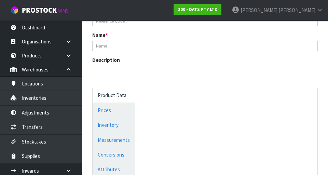
scroll to position [334, 0]
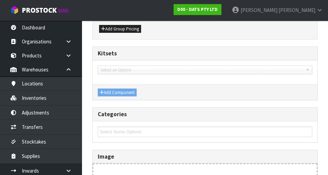
type input "68232"
type input "LIGHTS FAIRY PK350 WARM WHITE"
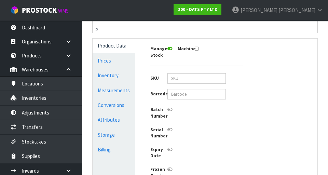
scroll to position [164, 0]
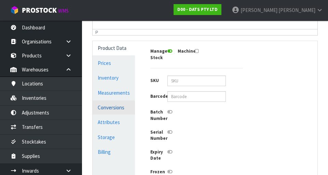
click at [117, 88] on link "Conversions" at bounding box center [114, 108] width 42 height 14
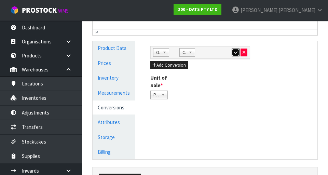
click at [232, 50] on button "button" at bounding box center [236, 53] width 8 height 8
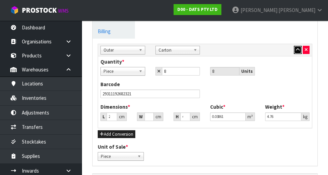
scroll to position [284, 0]
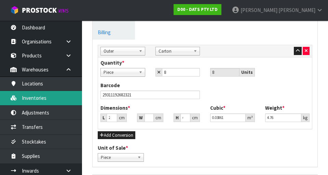
click at [43, 88] on link "Inventories" at bounding box center [41, 98] width 82 height 14
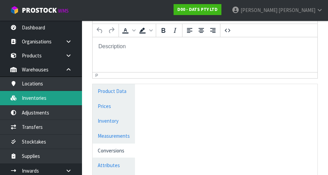
scroll to position [37, 0]
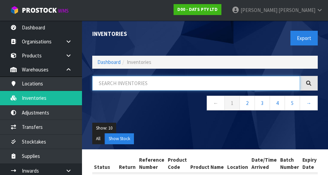
paste input "68232"
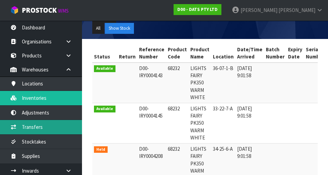
type input "68232"
click at [33, 88] on link "Transfers" at bounding box center [41, 127] width 82 height 14
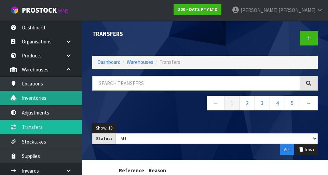
click at [28, 88] on link "Inventories" at bounding box center [41, 98] width 82 height 14
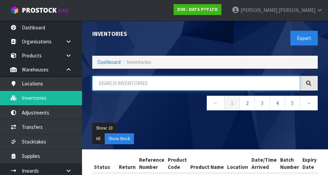
click at [114, 80] on input "text" at bounding box center [196, 83] width 208 height 15
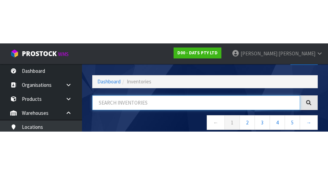
scroll to position [39, 0]
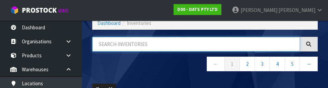
paste input "68232"
type input "68232"
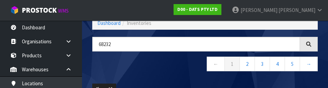
click at [122, 66] on nav "← 1 2 3 4 5 →" at bounding box center [205, 65] width 226 height 17
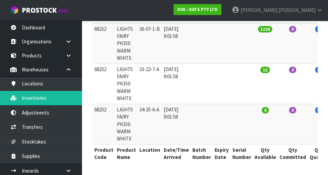
scroll to position [0, 123]
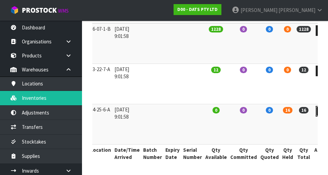
click at [320, 88] on icon at bounding box center [322, 111] width 5 height 4
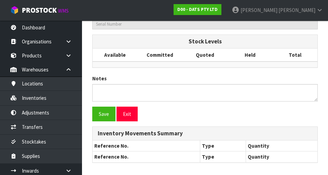
type input "68232"
type input "LIGHTS FAIRY PK350 WARM WHITE"
type input "34-25-6-A"
type input "D00-IRY0004208"
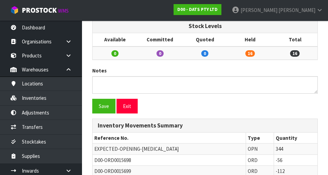
scroll to position [318, 0]
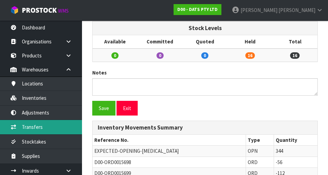
click at [29, 88] on link "Transfers" at bounding box center [41, 127] width 82 height 14
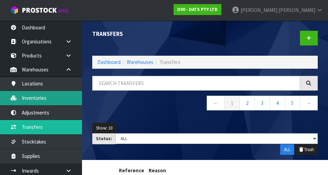
click at [31, 88] on link "Inventories" at bounding box center [41, 98] width 82 height 14
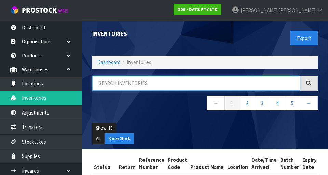
paste input "68232"
type input "68232"
